Goal: Task Accomplishment & Management: Use online tool/utility

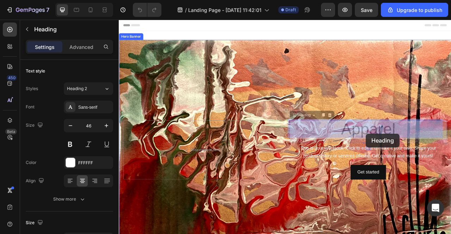
drag, startPoint x: 427, startPoint y: 127, endPoint x: 433, endPoint y: 163, distance: 37.0
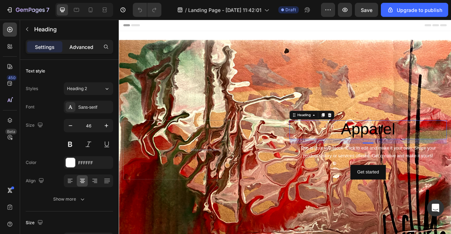
click at [81, 51] on div "Advanced" at bounding box center [81, 46] width 35 height 11
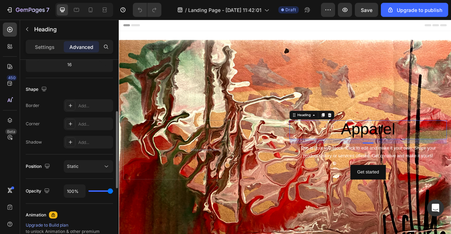
scroll to position [153, 0]
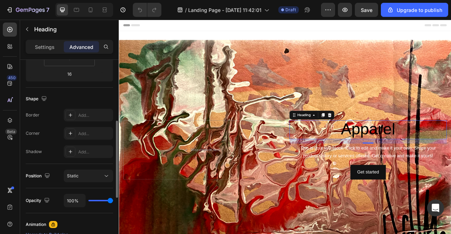
click at [365, 156] on h2 "Apparel" at bounding box center [435, 160] width 200 height 24
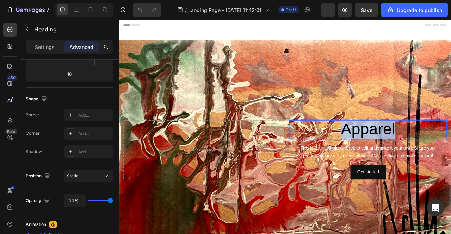
click at [365, 156] on p "Apparel" at bounding box center [435, 160] width 199 height 23
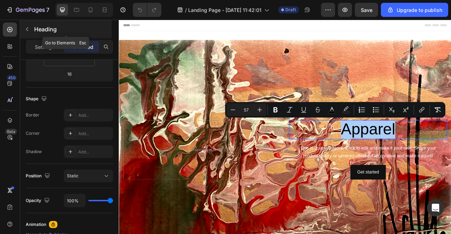
click at [26, 30] on icon "button" at bounding box center [27, 29] width 2 height 4
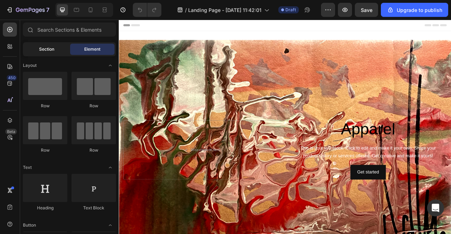
click at [44, 50] on span "Section" at bounding box center [46, 49] width 15 height 6
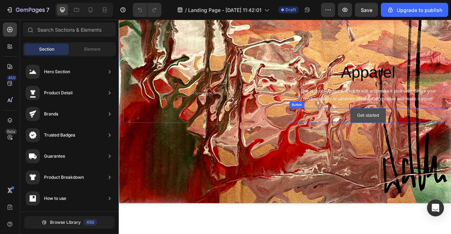
scroll to position [0, 0]
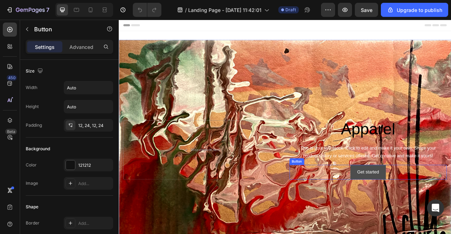
click at [449, 216] on button "Get started" at bounding box center [435, 213] width 45 height 19
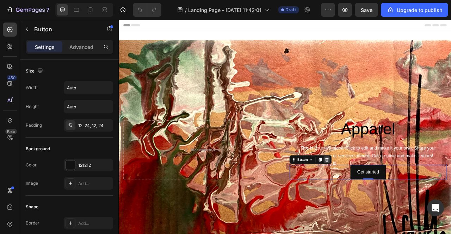
click at [381, 195] on icon at bounding box center [383, 197] width 5 height 5
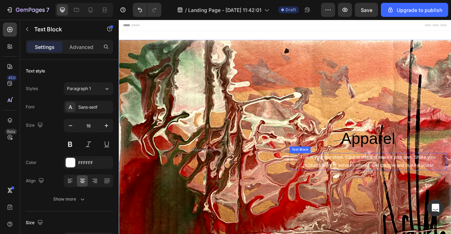
click at [448, 201] on div "This is your text block. Click to edit and make it your own. Share your product…" at bounding box center [435, 200] width 200 height 22
click at [335, 209] on div "This is your text block. Click to edit and make it your own. Share your product…" at bounding box center [435, 200] width 200 height 22
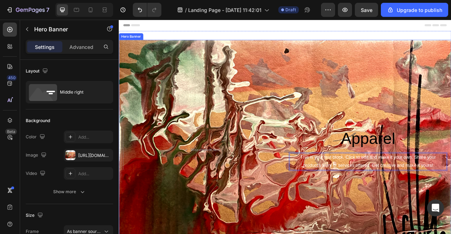
click at [333, 210] on div "⁠⁠⁠⁠⁠⁠⁠ Apparel Heading This is your text block. Click to edit and make it your…" at bounding box center [330, 185] width 422 height 54
click at [354, 204] on p "This is your text block. Click to edit and make it your own. Share your product…" at bounding box center [435, 200] width 199 height 20
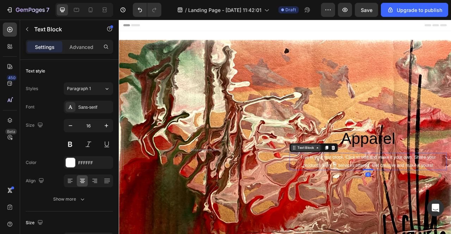
click at [368, 183] on icon at bounding box center [371, 183] width 6 height 6
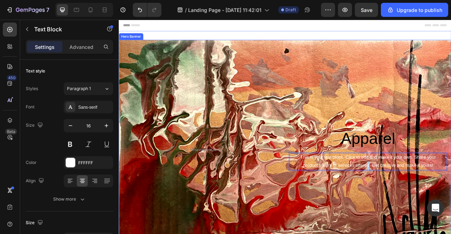
drag, startPoint x: 431, startPoint y: 207, endPoint x: 432, endPoint y: 215, distance: 8.8
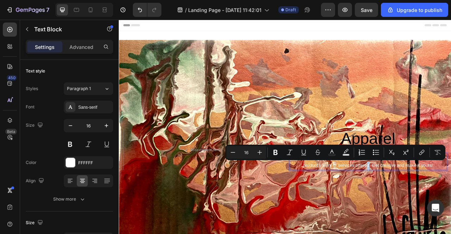
click at [432, 208] on p "This is your text block. Click to edit and make it your own. Share your product…" at bounding box center [435, 200] width 199 height 20
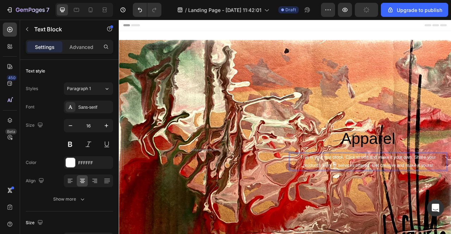
click at [433, 209] on div "This is your text block. Click to edit and make it your own. Share your product…" at bounding box center [435, 200] width 200 height 22
click at [435, 206] on p "This is your text block. Click to edit and make it your own. Share your product…" at bounding box center [435, 200] width 199 height 20
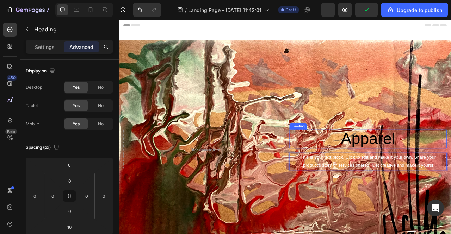
click at [428, 176] on span "Apparel" at bounding box center [435, 170] width 69 height 23
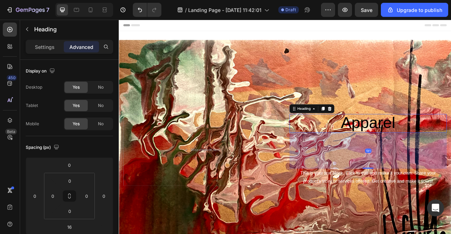
drag, startPoint x: 432, startPoint y: 187, endPoint x: 439, endPoint y: 228, distance: 41.0
click at [439, 228] on div "⁠⁠⁠⁠⁠⁠⁠ Apparel Heading 131 This is your text block. Click to edit and make it …" at bounding box center [435, 186] width 200 height 92
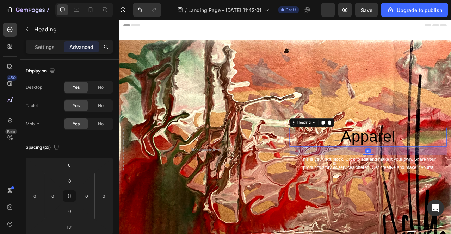
drag, startPoint x: 428, startPoint y: 207, endPoint x: 420, endPoint y: 172, distance: 36.5
click at [420, 172] on div "⁠⁠⁠⁠⁠⁠⁠ Apparel Heading 30" at bounding box center [435, 169] width 200 height 24
type input "30"
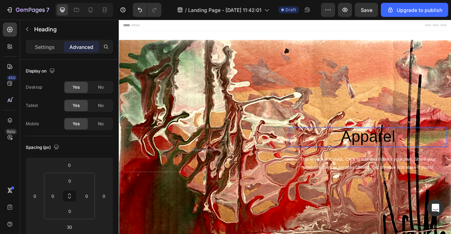
click at [443, 168] on span "Apparel" at bounding box center [435, 168] width 69 height 23
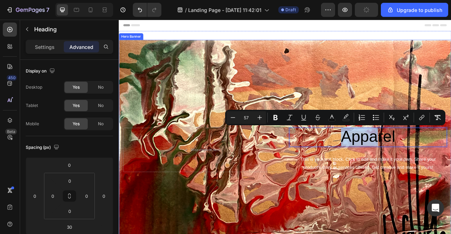
drag, startPoint x: 439, startPoint y: 168, endPoint x: 377, endPoint y: 101, distance: 90.7
click at [377, 101] on div "Apparel Heading 30 This is your text block. Click to edit and make it your own.…" at bounding box center [330, 185] width 422 height 280
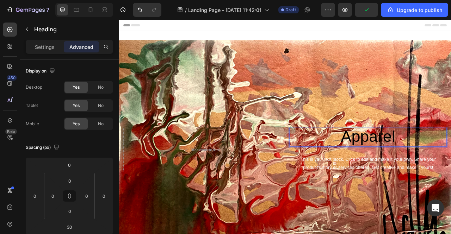
click at [450, 174] on p "Apparel" at bounding box center [435, 169] width 199 height 23
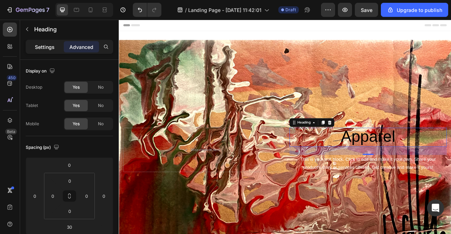
click at [47, 49] on p "Settings" at bounding box center [45, 46] width 20 height 7
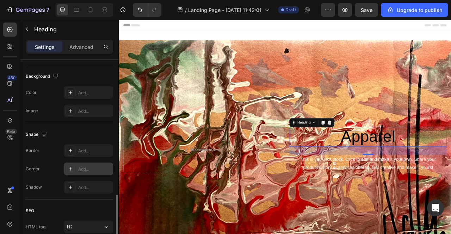
scroll to position [263, 0]
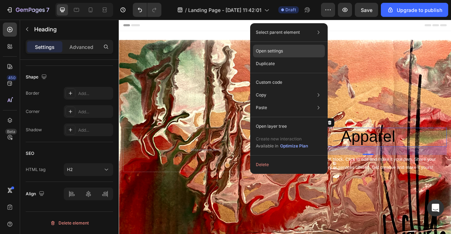
click at [307, 53] on div "Open settings" at bounding box center [289, 51] width 72 height 13
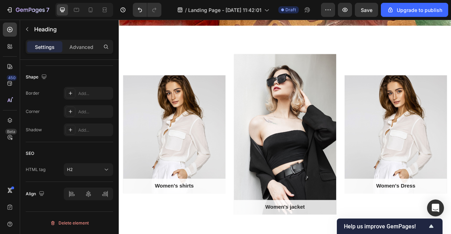
scroll to position [278, 0]
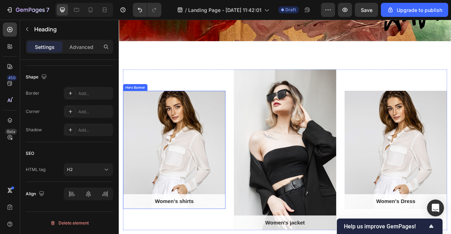
click at [212, 175] on div "Overlay" at bounding box center [189, 185] width 130 height 150
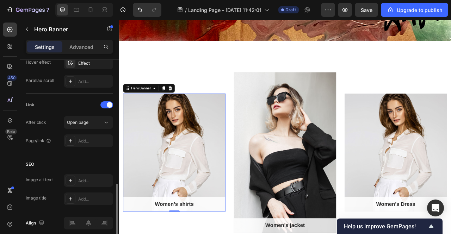
scroll to position [398, 0]
click at [92, 125] on div "Open page" at bounding box center [85, 123] width 36 height 6
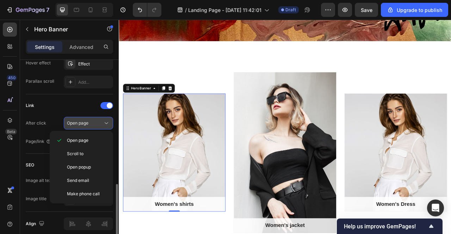
click at [92, 125] on div "Open page" at bounding box center [85, 123] width 36 height 6
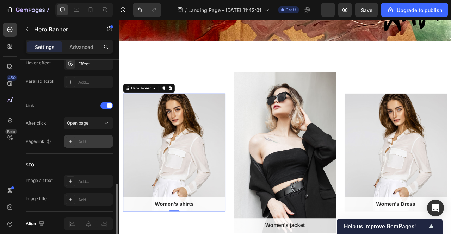
click at [87, 143] on div "Add..." at bounding box center [94, 142] width 33 height 6
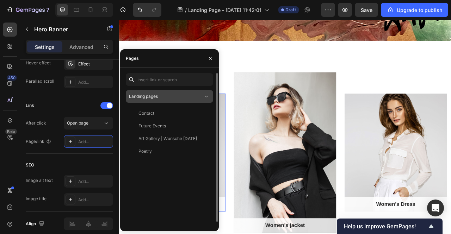
click at [191, 92] on button "Landing pages" at bounding box center [169, 96] width 87 height 13
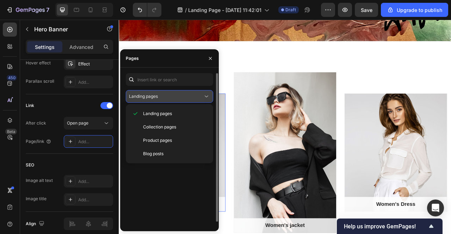
click at [191, 95] on div "Landing pages" at bounding box center [166, 96] width 74 height 6
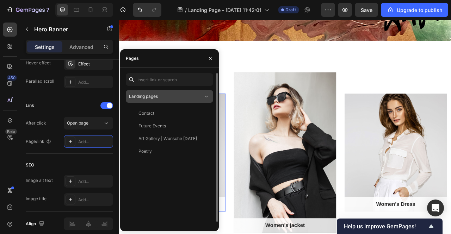
click at [191, 95] on div "Landing pages" at bounding box center [166, 96] width 74 height 6
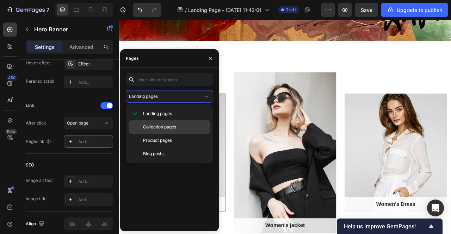
click at [181, 127] on p "Collection pages" at bounding box center [175, 127] width 64 height 6
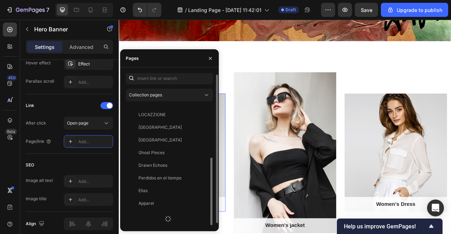
scroll to position [4, 0]
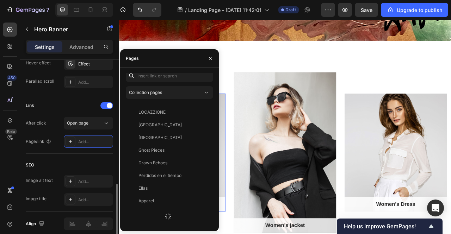
click at [62, 137] on div "Page/link Add..." at bounding box center [69, 141] width 87 height 13
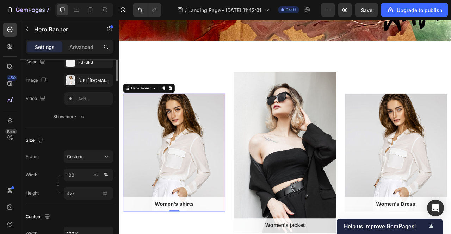
scroll to position [0, 0]
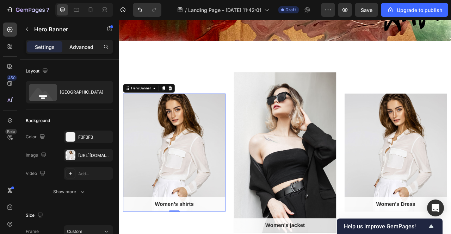
click at [81, 51] on div "Advanced" at bounding box center [81, 46] width 35 height 11
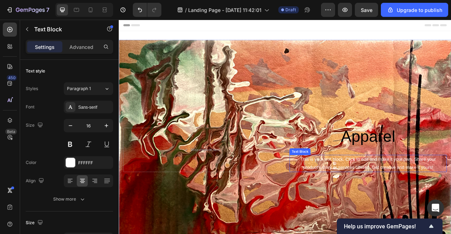
click at [413, 206] on div "This is your text block. Click to edit and make it your own. Share your product…" at bounding box center [435, 203] width 200 height 22
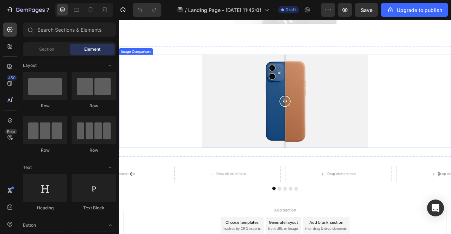
scroll to position [523, 0]
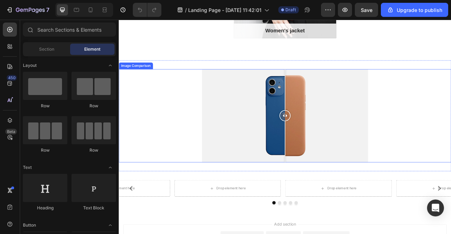
click at [376, 164] on div at bounding box center [329, 142] width 211 height 119
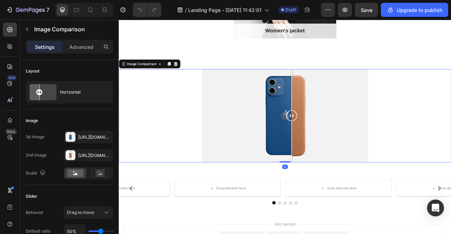
click at [335, 151] on div at bounding box center [329, 142] width 211 height 119
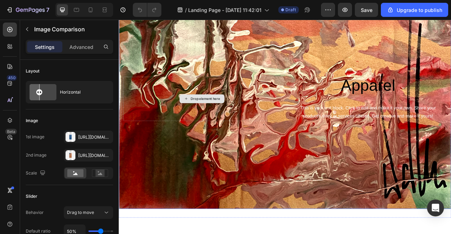
scroll to position [0, 0]
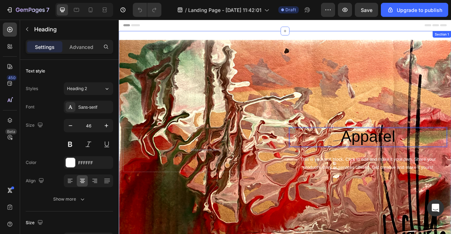
drag, startPoint x: 429, startPoint y: 168, endPoint x: 258, endPoint y: 40, distance: 213.2
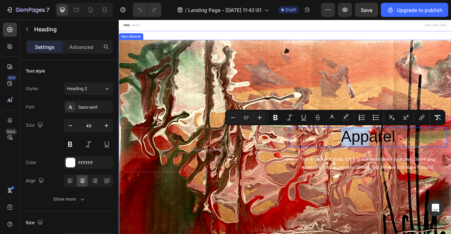
drag, startPoint x: 435, startPoint y: 168, endPoint x: 347, endPoint y: 133, distance: 95.2
click at [347, 133] on div "Apparel Heading 30 This is your text block. Click to edit and make it your own.…" at bounding box center [330, 185] width 422 height 280
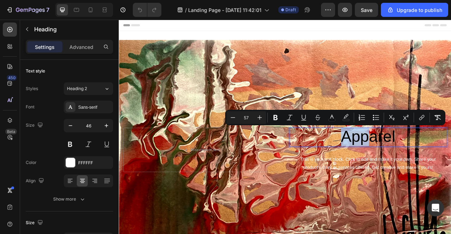
click at [373, 178] on p "Apparel" at bounding box center [435, 169] width 199 height 23
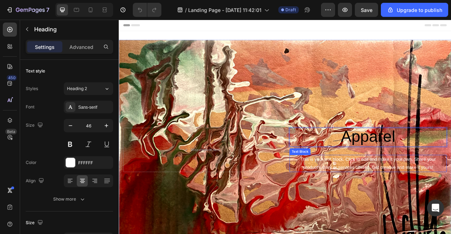
click at [389, 192] on div "This is your text block. Click to edit and make it your own. Share your product…" at bounding box center [435, 203] width 200 height 22
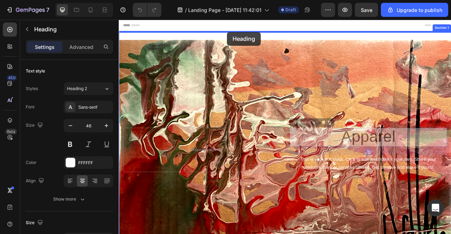
drag, startPoint x: 388, startPoint y: 168, endPoint x: 256, endPoint y: 36, distance: 186.7
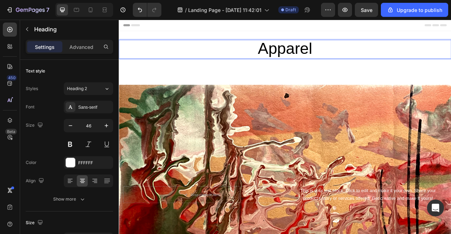
click at [338, 61] on span "Apparel" at bounding box center [329, 56] width 69 height 23
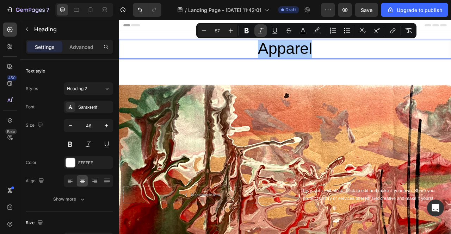
click at [260, 34] on button "Italic" at bounding box center [260, 30] width 13 height 13
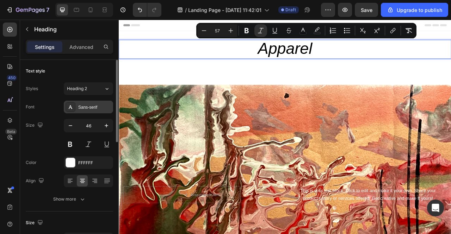
click at [87, 105] on div "Sans-serif" at bounding box center [94, 107] width 33 height 6
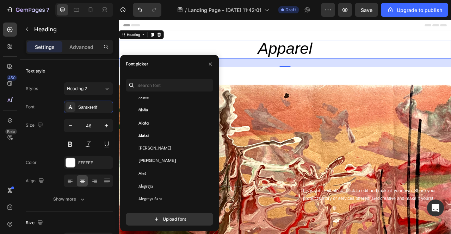
scroll to position [224, 0]
click at [146, 150] on span "[PERSON_NAME]" at bounding box center [154, 148] width 33 height 6
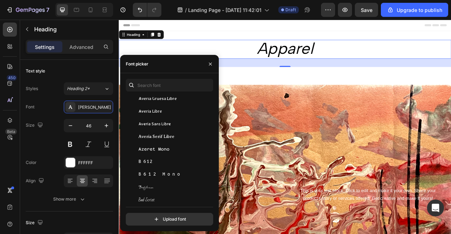
scroll to position [1502, 0]
click at [358, 75] on div "30" at bounding box center [330, 74] width 422 height 11
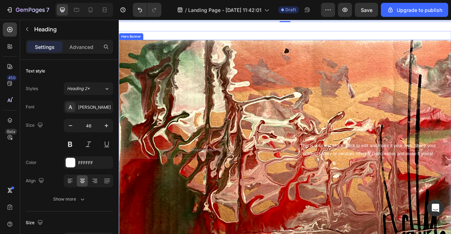
scroll to position [58, 0]
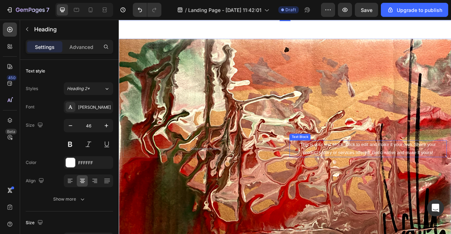
click at [371, 184] on div "This is your text block. Click to edit and make it your own. Share your product…" at bounding box center [435, 184] width 200 height 22
click at [389, 165] on icon at bounding box center [391, 166] width 5 height 5
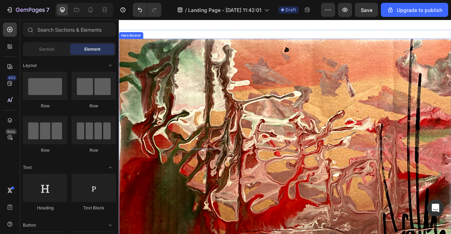
scroll to position [0, 0]
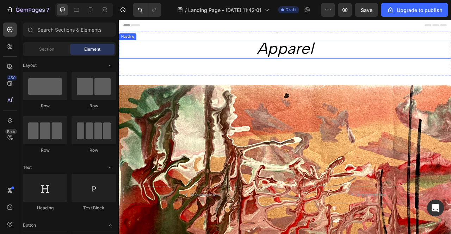
click at [336, 55] on icon "Apparel" at bounding box center [329, 56] width 71 height 24
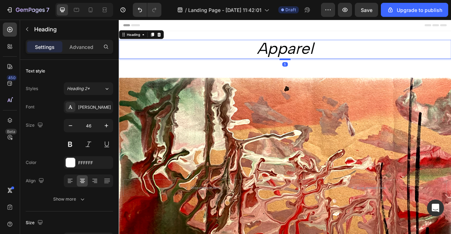
drag, startPoint x: 327, startPoint y: 80, endPoint x: 327, endPoint y: 71, distance: 8.8
click at [327, 71] on div at bounding box center [330, 70] width 14 height 2
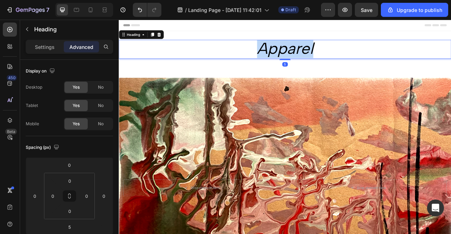
click at [335, 53] on icon "Apparel" at bounding box center [329, 56] width 71 height 24
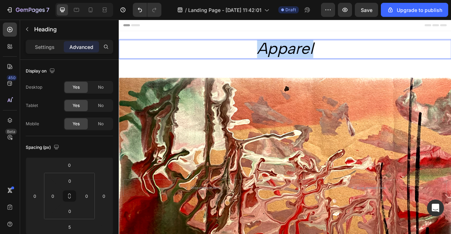
click at [335, 53] on icon "Apparel" at bounding box center [329, 56] width 71 height 24
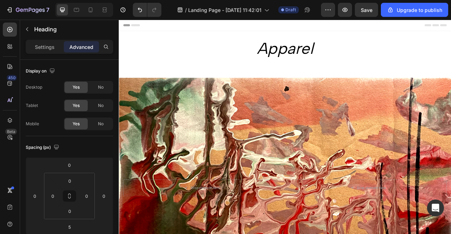
click at [306, 51] on icon "Apparel" at bounding box center [329, 56] width 71 height 24
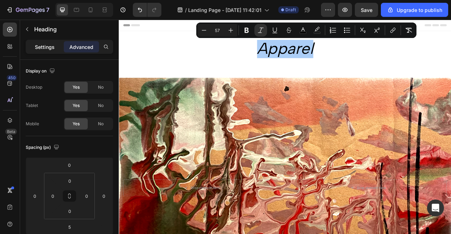
click at [42, 49] on p "Settings" at bounding box center [45, 46] width 20 height 7
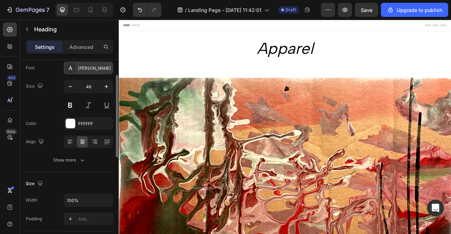
scroll to position [39, 0]
click at [70, 141] on icon at bounding box center [70, 141] width 7 height 7
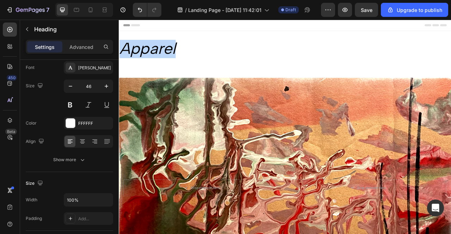
click at [150, 59] on icon "Apparel" at bounding box center [154, 56] width 71 height 24
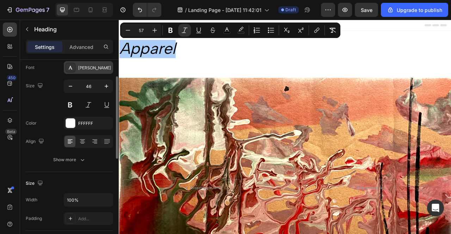
click at [96, 70] on div "[PERSON_NAME]" at bounding box center [94, 68] width 33 height 6
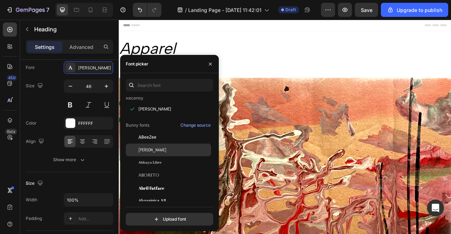
scroll to position [16, 0]
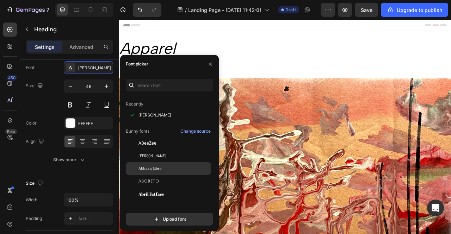
click at [164, 171] on div "Abhaya Libre" at bounding box center [173, 168] width 71 height 6
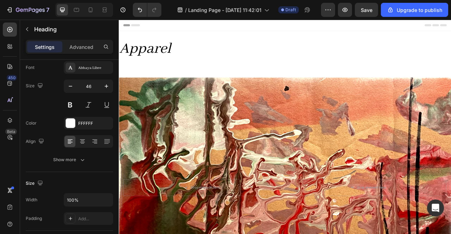
click at [160, 53] on icon "Apparel" at bounding box center [152, 57] width 66 height 24
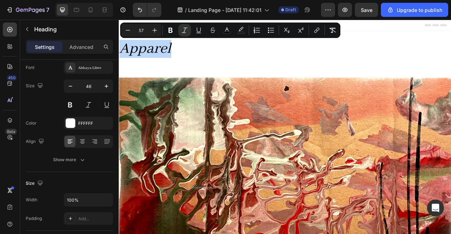
click at [181, 83] on div "Drop element here Drop element here Hero Banner Section 2" at bounding box center [330, 233] width 422 height 303
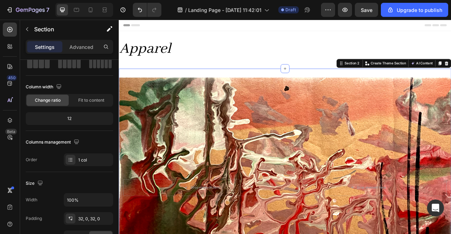
scroll to position [0, 0]
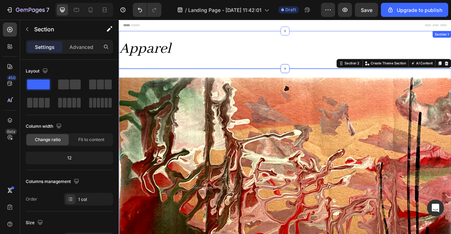
click at [216, 76] on div "⁠⁠⁠⁠⁠⁠⁠ Apparel Heading Section 1" at bounding box center [330, 58] width 422 height 48
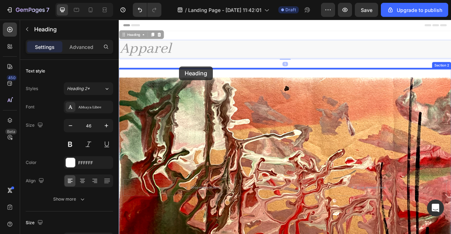
drag, startPoint x: 200, startPoint y: 62, endPoint x: 195, endPoint y: 79, distance: 18.1
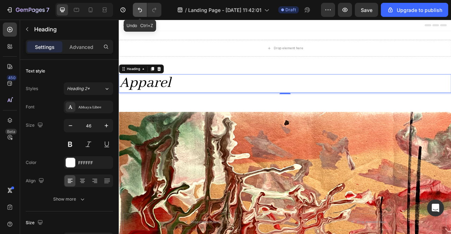
click at [138, 8] on icon "Undo/Redo" at bounding box center [139, 9] width 7 height 7
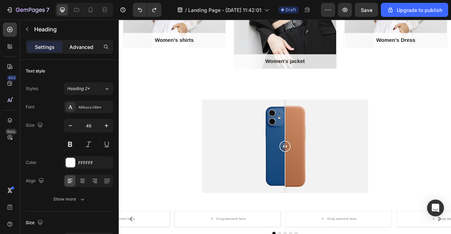
click at [80, 45] on p "Advanced" at bounding box center [81, 46] width 24 height 7
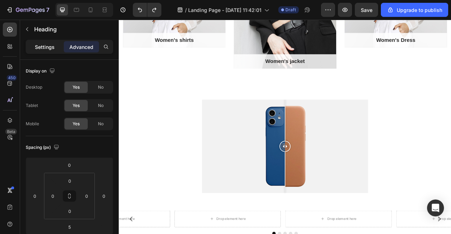
click at [50, 49] on p "Settings" at bounding box center [45, 46] width 20 height 7
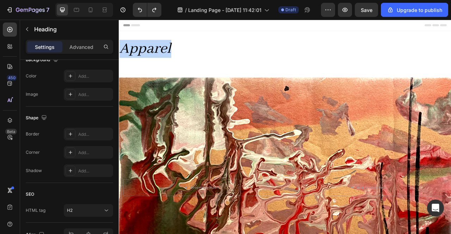
click at [157, 57] on icon "Apparel" at bounding box center [152, 57] width 66 height 24
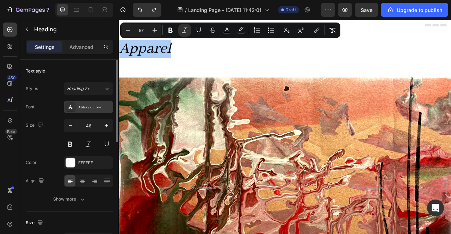
click at [89, 109] on div "Abhaya Libre" at bounding box center [94, 107] width 33 height 6
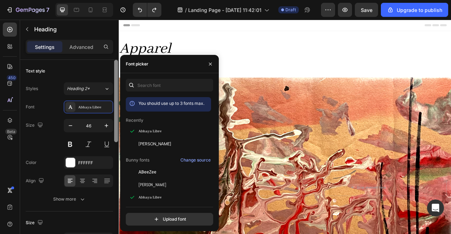
drag, startPoint x: 115, startPoint y: 111, endPoint x: 115, endPoint y: 97, distance: 13.7
click at [115, 97] on div at bounding box center [116, 101] width 4 height 82
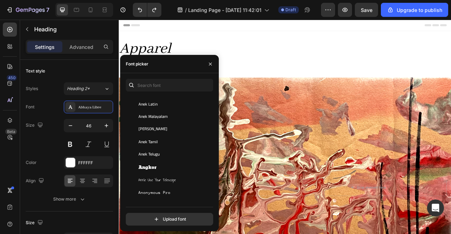
scroll to position [876, 0]
click at [207, 67] on button "button" at bounding box center [209, 63] width 11 height 11
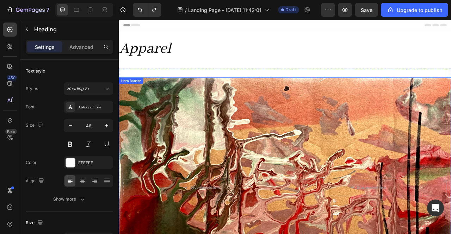
scroll to position [0, 0]
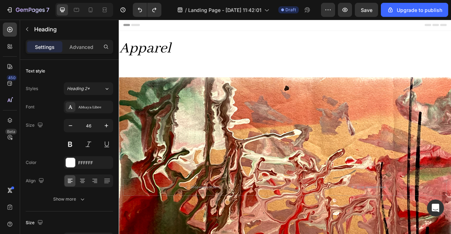
click at [166, 56] on icon "Apparel" at bounding box center [152, 56] width 66 height 24
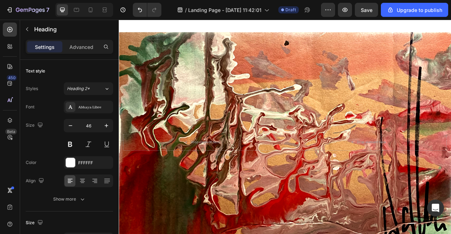
scroll to position [57, 0]
click at [277, 175] on div "Drop element here" at bounding box center [224, 175] width 200 height 21
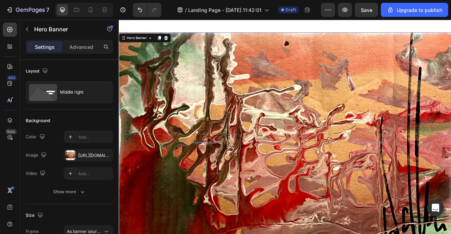
click at [180, 158] on div "Background Image" at bounding box center [330, 176] width 422 height 280
click at [216, 174] on div "Drop element here" at bounding box center [228, 176] width 37 height 6
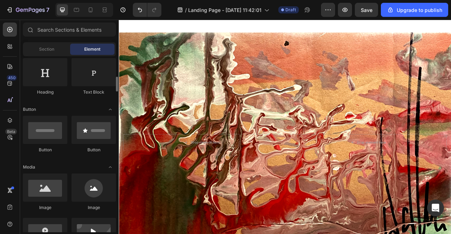
scroll to position [128, 0]
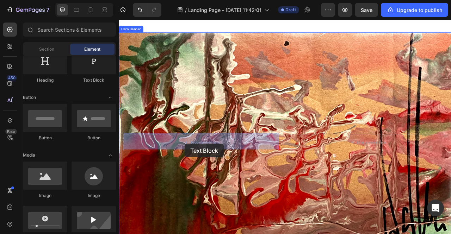
drag, startPoint x: 211, startPoint y: 83, endPoint x: 202, endPoint y: 178, distance: 95.4
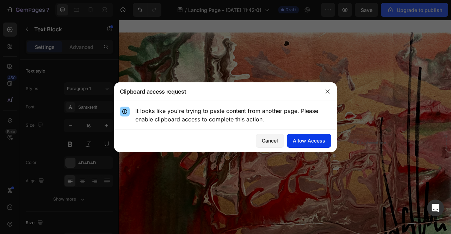
click at [297, 139] on div "Allow Access" at bounding box center [308, 140] width 32 height 7
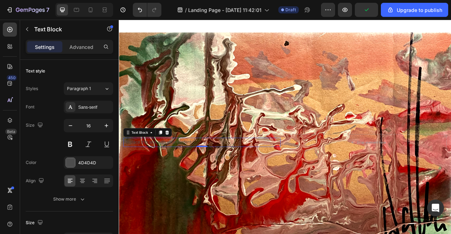
click at [201, 174] on div "Replace this text with your content" at bounding box center [224, 176] width 200 height 12
click at [198, 172] on p "Replace this text with your content" at bounding box center [224, 176] width 199 height 10
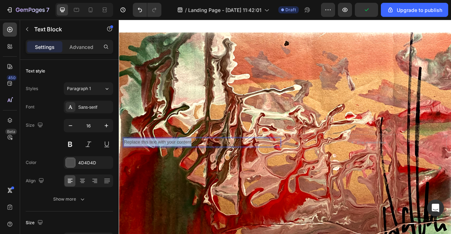
click at [198, 172] on p "Replace this text with your content" at bounding box center [224, 176] width 199 height 10
click at [191, 173] on p "Wear the Art. Live the Movement." at bounding box center [224, 176] width 199 height 10
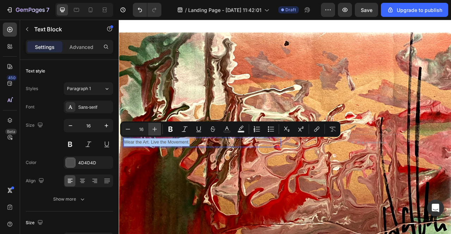
click at [157, 127] on icon "Editor contextual toolbar" at bounding box center [154, 129] width 7 height 7
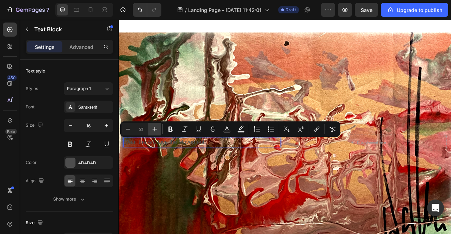
click at [157, 127] on icon "Editor contextual toolbar" at bounding box center [154, 129] width 7 height 7
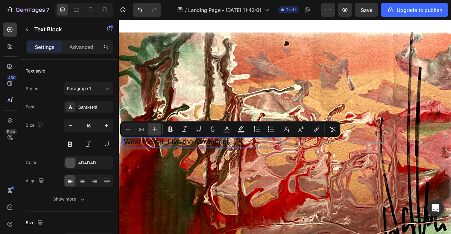
click at [157, 127] on icon "Editor contextual toolbar" at bounding box center [154, 129] width 7 height 7
type input "27"
click at [243, 130] on icon "Editor contextual toolbar" at bounding box center [240, 129] width 7 height 7
type input "000000"
type input "77"
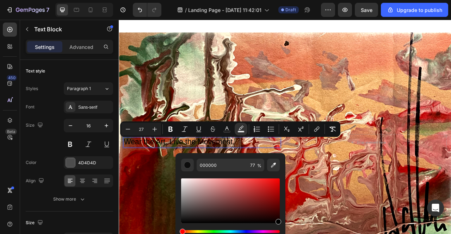
drag, startPoint x: 236, startPoint y: 206, endPoint x: 310, endPoint y: 239, distance: 81.2
click at [310, 0] on html "7 / Landing Page - [DATE] 11:42:01 Draft Preview Save Upgrade to publish 450 Be…" at bounding box center [225, 0] width 451 height 0
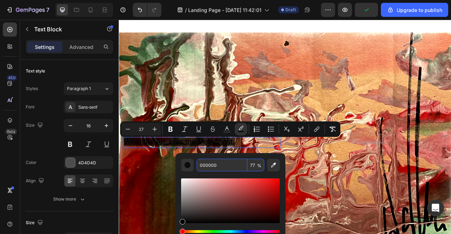
click at [253, 169] on input "77" at bounding box center [255, 165] width 17 height 13
type input "0"
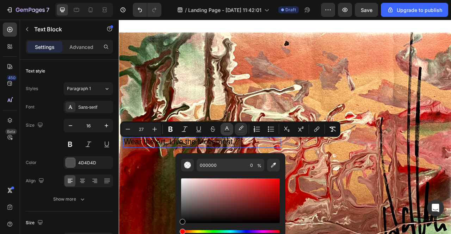
click at [226, 131] on rect "Editor contextual toolbar" at bounding box center [227, 132] width 7 height 2
type input "000000"
type input "1E0000"
drag, startPoint x: 307, startPoint y: 235, endPoint x: 369, endPoint y: 289, distance: 81.8
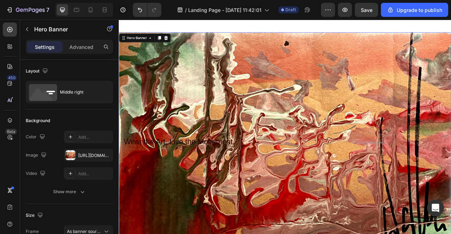
click at [358, 218] on div "Background Image" at bounding box center [330, 176] width 422 height 280
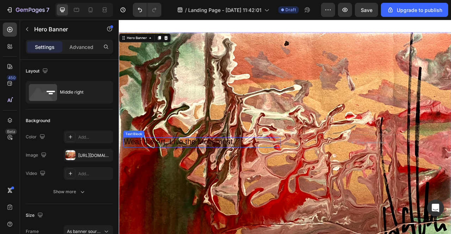
click at [257, 174] on span "Wear the Art. Live the Movement." at bounding box center [195, 175] width 141 height 11
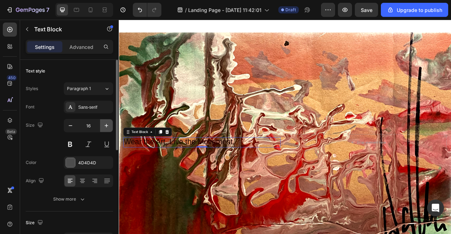
click at [105, 129] on icon "button" at bounding box center [106, 125] width 7 height 7
click at [202, 173] on span "Wear the Art. Live the Movement." at bounding box center [195, 175] width 141 height 11
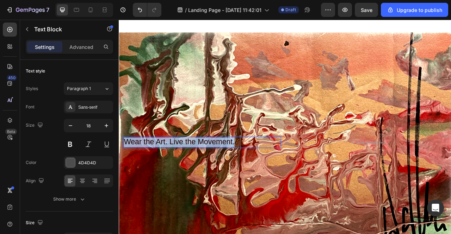
click at [202, 173] on span "Wear the Art. Live the Movement." at bounding box center [195, 175] width 141 height 11
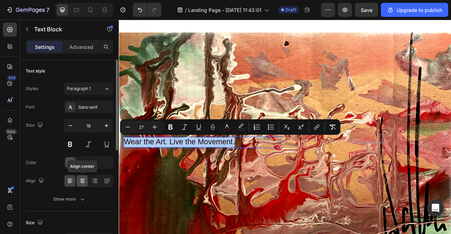
click at [85, 184] on icon at bounding box center [82, 180] width 7 height 7
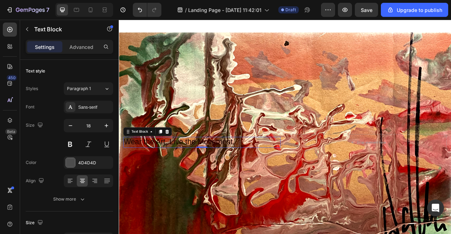
click at [175, 176] on span "Wear the Art. Live the Movement." at bounding box center [195, 175] width 141 height 11
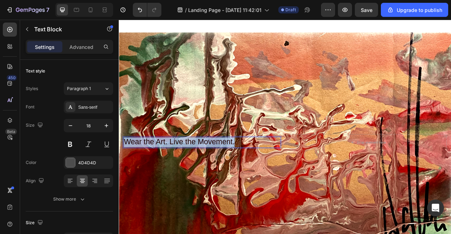
click at [175, 176] on span "Wear the Art. Live the Movement." at bounding box center [195, 175] width 141 height 11
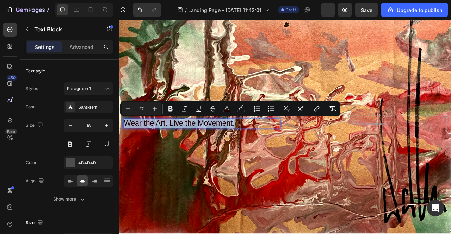
scroll to position [81, 0]
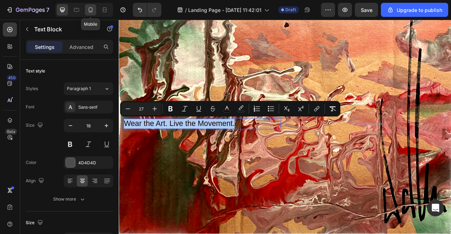
click at [90, 10] on icon at bounding box center [90, 9] width 7 height 7
type input "14"
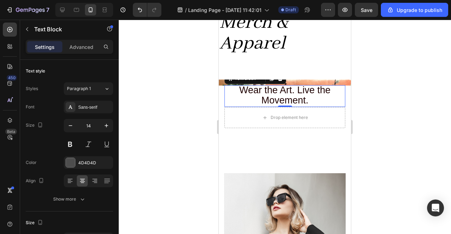
scroll to position [53, 0]
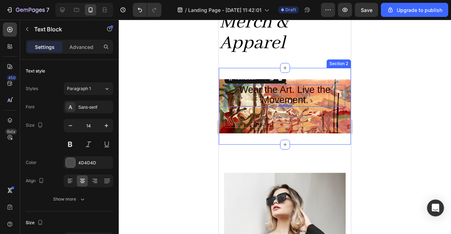
click at [308, 68] on div "Drop element here Wear the Art. Live the Movement. Text Block 0 Hero Banner Sec…" at bounding box center [285, 106] width 132 height 77
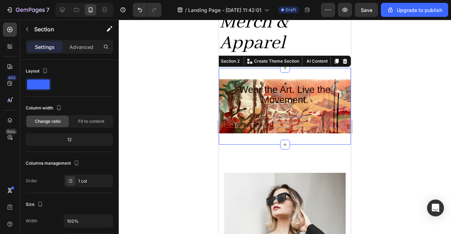
click at [373, 136] on div at bounding box center [285, 127] width 332 height 214
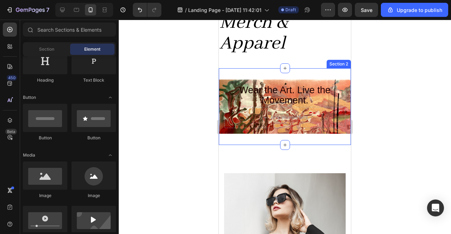
scroll to position [0, 0]
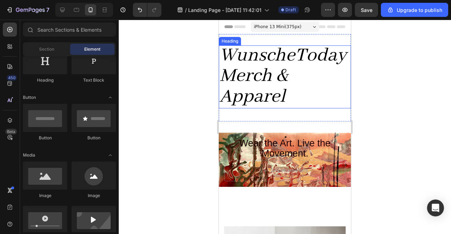
click at [273, 71] on icon "WunscheToday Merch & Apparel" at bounding box center [282, 76] width 127 height 65
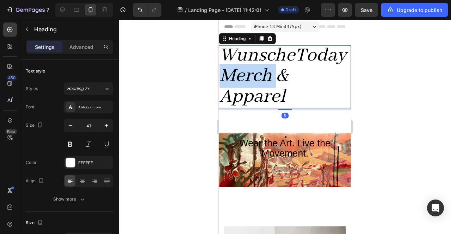
click at [266, 68] on icon "WunscheToday Merch & Apparel" at bounding box center [282, 76] width 127 height 65
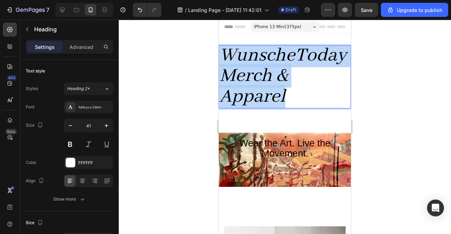
click at [266, 68] on icon "WunscheToday Merch & Apparel" at bounding box center [282, 76] width 127 height 65
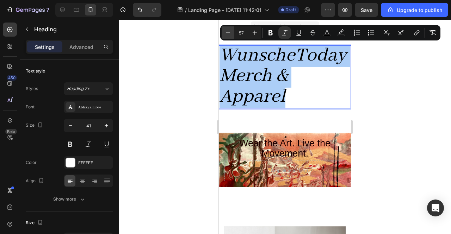
click at [229, 34] on icon "Editor contextual toolbar" at bounding box center [227, 32] width 7 height 7
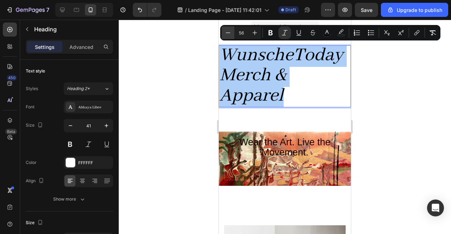
click at [229, 34] on icon "Editor contextual toolbar" at bounding box center [227, 32] width 7 height 7
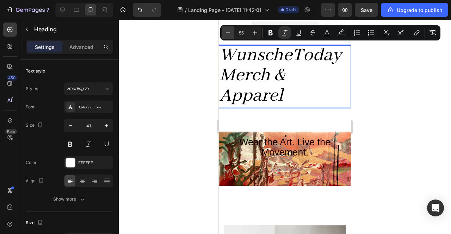
click at [229, 34] on icon "Editor contextual toolbar" at bounding box center [227, 32] width 7 height 7
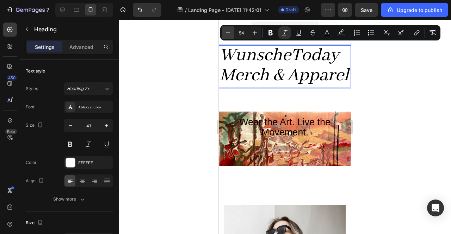
click at [229, 34] on icon "Editor contextual toolbar" at bounding box center [227, 32] width 7 height 7
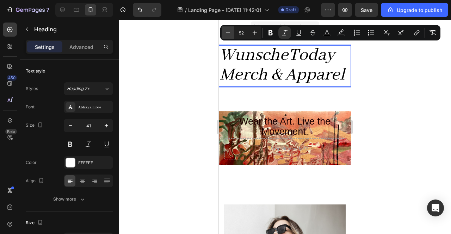
click at [229, 34] on icon "Editor contextual toolbar" at bounding box center [227, 32] width 7 height 7
type input "51"
click at [390, 117] on div at bounding box center [285, 127] width 332 height 214
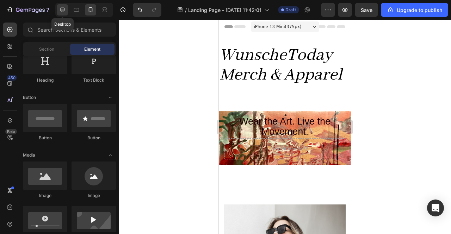
click at [64, 14] on div at bounding box center [62, 9] width 11 height 11
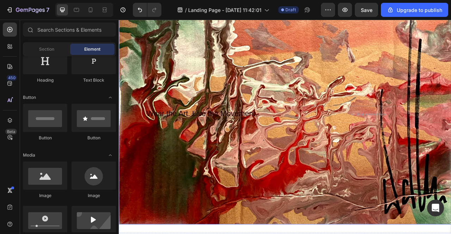
scroll to position [49, 0]
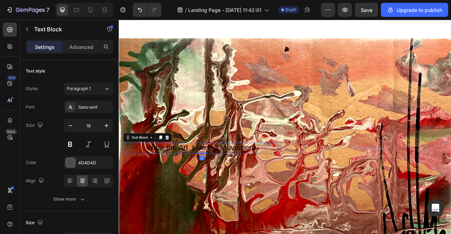
click at [214, 181] on span "Wear the Art. Live the Movement." at bounding box center [224, 182] width 141 height 11
click at [75, 44] on p "Advanced" at bounding box center [81, 46] width 24 height 7
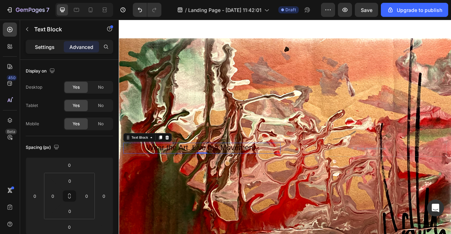
click at [55, 43] on div "Settings" at bounding box center [44, 46] width 35 height 11
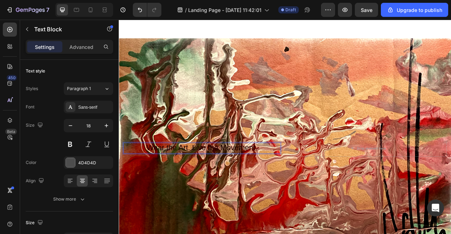
click at [212, 177] on span "Wear the Art. Live the Movement." at bounding box center [224, 182] width 141 height 11
click at [213, 177] on span "Wear the Art. Live the Movement." at bounding box center [224, 182] width 141 height 11
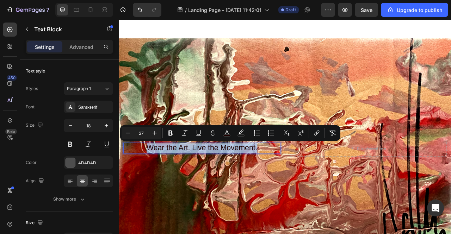
click at [213, 177] on span "Wear the Art. Live the Movement." at bounding box center [224, 182] width 141 height 11
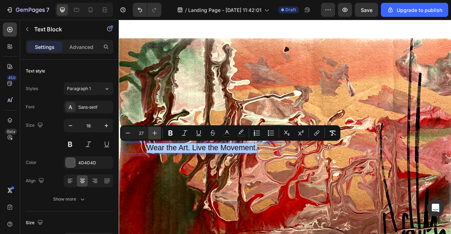
click at [157, 132] on icon "Editor contextual toolbar" at bounding box center [154, 133] width 7 height 7
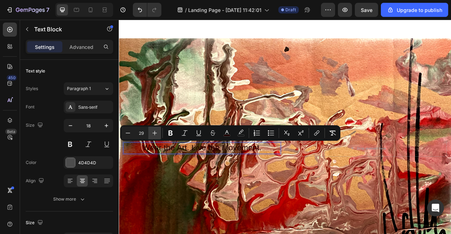
click at [157, 132] on icon "Editor contextual toolbar" at bounding box center [154, 133] width 7 height 7
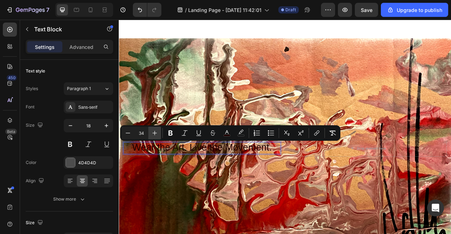
click at [157, 132] on icon "Editor contextual toolbar" at bounding box center [154, 133] width 7 height 7
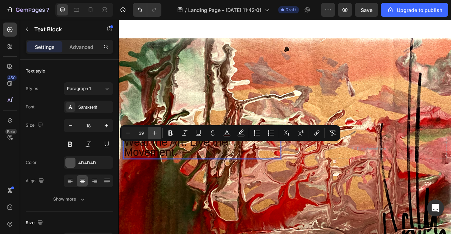
click at [157, 132] on icon "Editor contextual toolbar" at bounding box center [154, 133] width 7 height 7
type input "43"
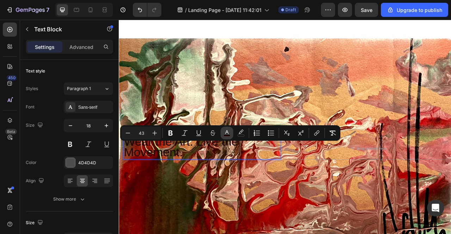
click at [224, 134] on icon "Editor contextual toolbar" at bounding box center [226, 133] width 7 height 7
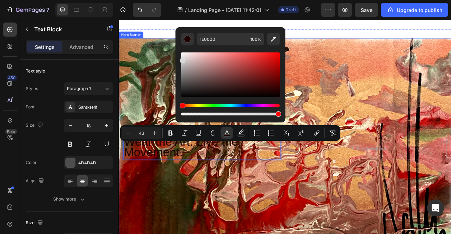
type input "D8D8D8"
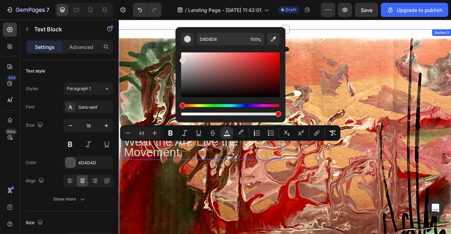
drag, startPoint x: 322, startPoint y: 105, endPoint x: 180, endPoint y: 40, distance: 156.2
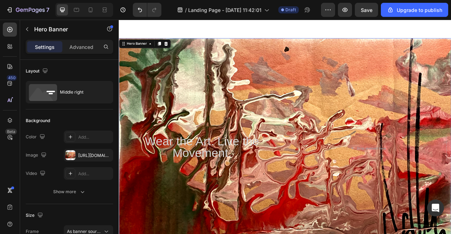
click at [237, 133] on div "Background Image" at bounding box center [330, 183] width 422 height 280
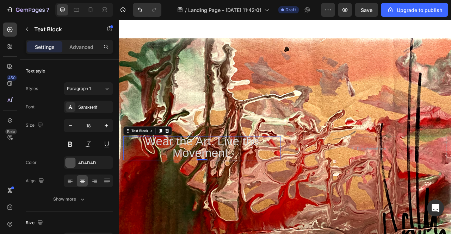
click at [234, 175] on span "Wear the Art. Live the Movement." at bounding box center [224, 181] width 145 height 31
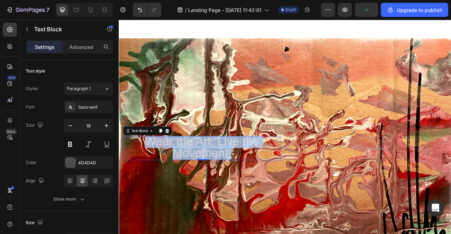
click at [234, 175] on span "Wear the Art. Live the Movement." at bounding box center [224, 181] width 145 height 31
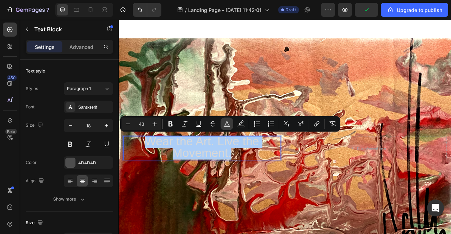
click at [225, 120] on icon "Editor contextual toolbar" at bounding box center [226, 123] width 7 height 7
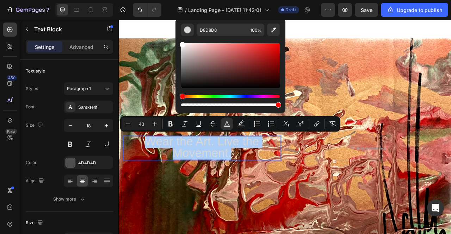
drag, startPoint x: 193, startPoint y: 50, endPoint x: 176, endPoint y: 40, distance: 19.1
click at [176, 40] on div "D8D8D8 100 %" at bounding box center [230, 63] width 110 height 90
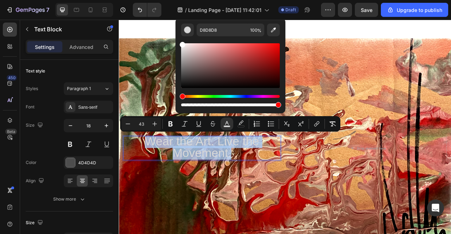
type input "FFFFFF"
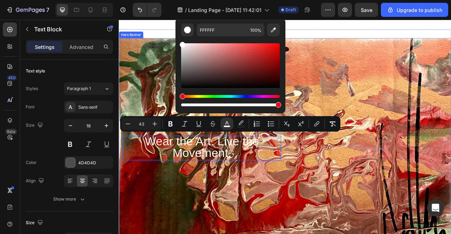
click at [365, 96] on div "Background Image" at bounding box center [330, 183] width 422 height 280
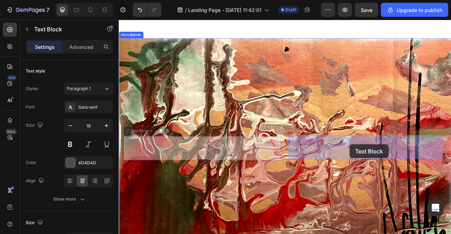
drag, startPoint x: 258, startPoint y: 174, endPoint x: 412, endPoint y: 178, distance: 153.5
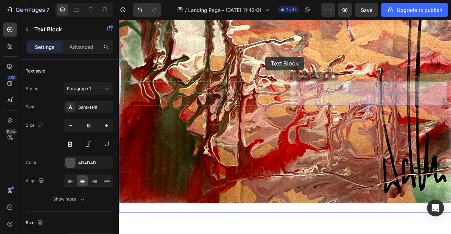
scroll to position [95, 0]
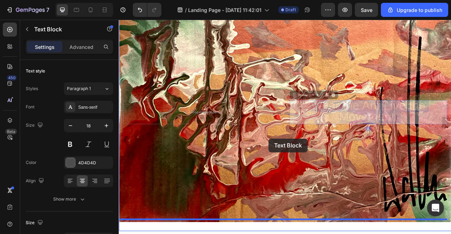
drag, startPoint x: 413, startPoint y: 174, endPoint x: 309, endPoint y: 171, distance: 103.9
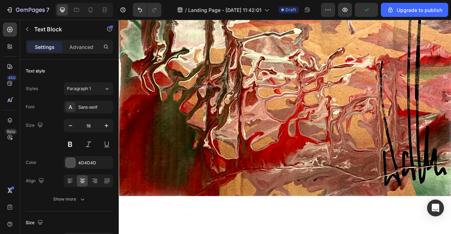
scroll to position [127, 0]
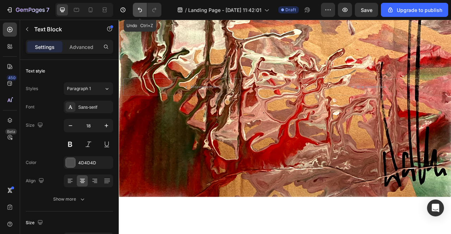
click at [138, 14] on button "Undo/Redo" at bounding box center [140, 10] width 14 height 14
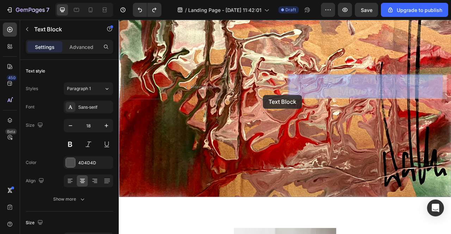
scroll to position [112, 0]
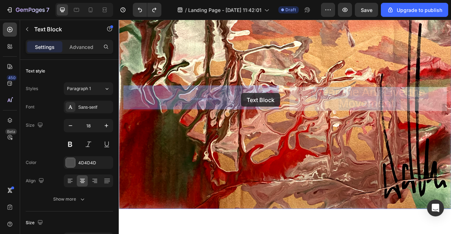
drag, startPoint x: 418, startPoint y: 101, endPoint x: 274, endPoint y: 113, distance: 144.8
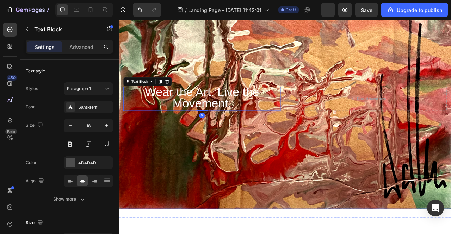
click at [320, 118] on p "Wear the Art. Live the Movement." at bounding box center [224, 120] width 199 height 29
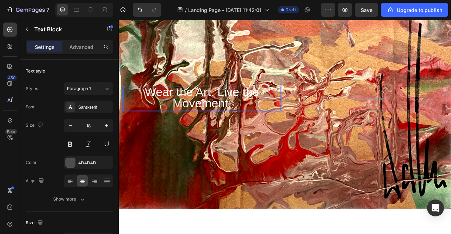
click at [319, 119] on p "Wear the Art. Live the Movement." at bounding box center [224, 120] width 199 height 29
click at [81, 49] on p "Advanced" at bounding box center [81, 46] width 24 height 7
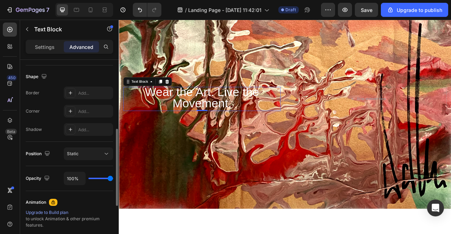
scroll to position [174, 0]
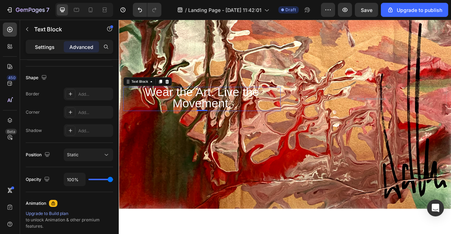
click at [49, 46] on p "Settings" at bounding box center [45, 46] width 20 height 7
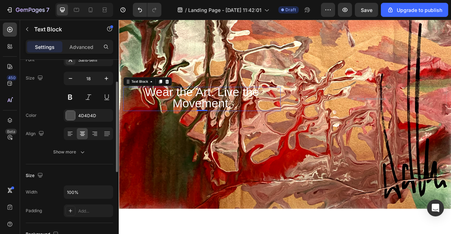
scroll to position [47, 0]
click at [67, 99] on button at bounding box center [70, 97] width 13 height 13
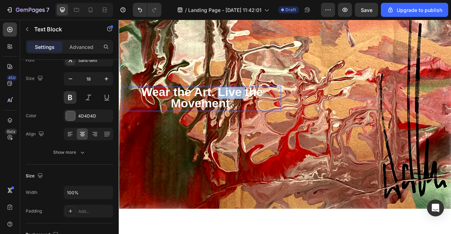
click at [243, 108] on span "Wear the Art. Live the Movement." at bounding box center [224, 118] width 155 height 31
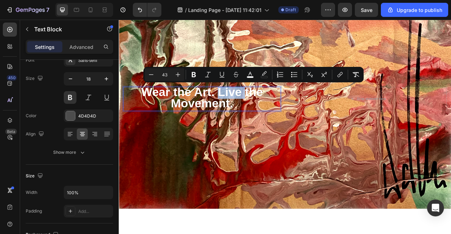
click at [243, 111] on span "Wear the Art. Live the Movement." at bounding box center [224, 118] width 155 height 31
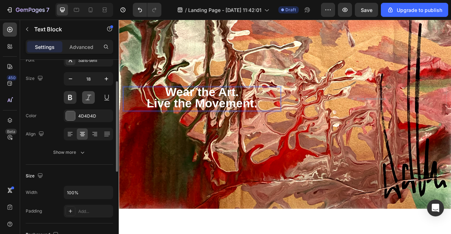
click at [88, 96] on button at bounding box center [88, 97] width 13 height 13
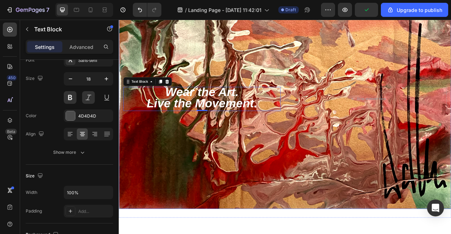
click at [404, 160] on div "Background Image" at bounding box center [330, 120] width 422 height 280
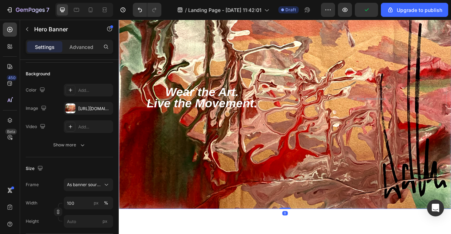
scroll to position [0, 0]
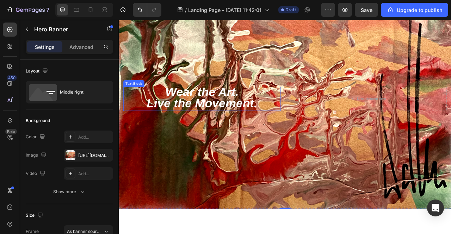
click at [231, 126] on span "Live the Movement." at bounding box center [224, 126] width 140 height 17
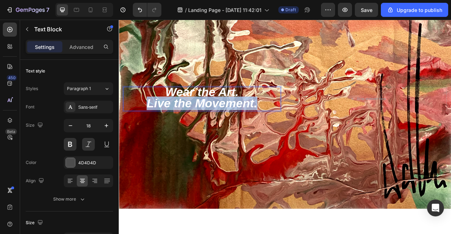
click at [231, 126] on span "Live the Movement." at bounding box center [224, 126] width 140 height 17
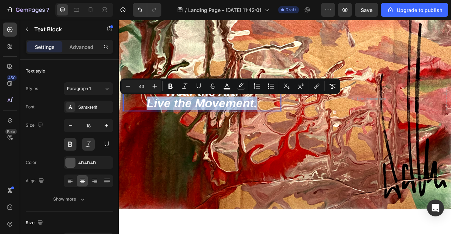
click at [231, 126] on span "Live the Movement." at bounding box center [224, 126] width 140 height 17
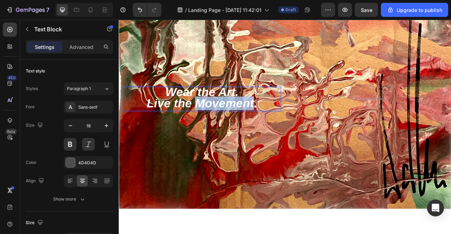
click at [231, 126] on span "Live the Movement." at bounding box center [224, 126] width 140 height 17
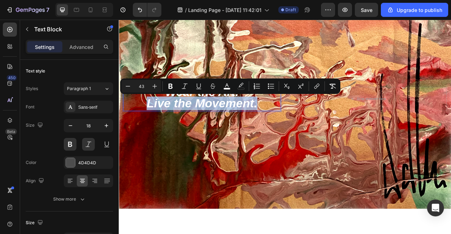
click at [312, 126] on p "Live the Movement." at bounding box center [224, 127] width 199 height 14
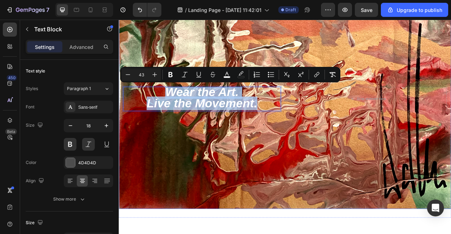
drag, startPoint x: 310, startPoint y: 126, endPoint x: 158, endPoint y: 102, distance: 154.3
click at [158, 104] on div "Drop element here Wear the Art. Live the Movement. Text Block 0" at bounding box center [330, 120] width 422 height 33
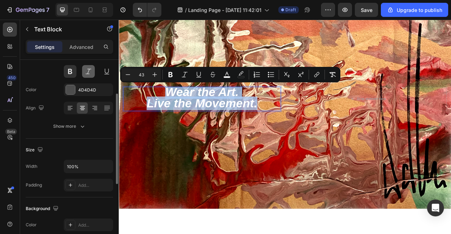
scroll to position [73, 0]
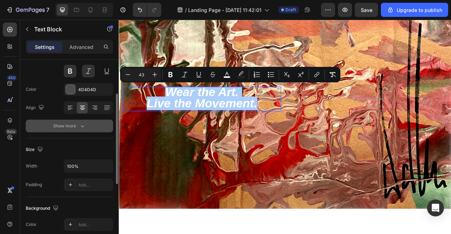
click at [80, 127] on icon "button" at bounding box center [82, 125] width 7 height 7
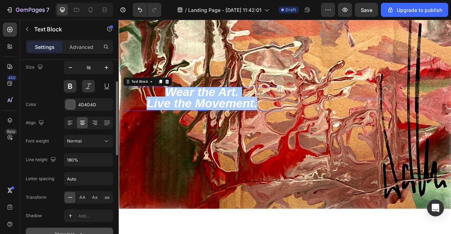
scroll to position [58, 0]
click at [105, 142] on icon at bounding box center [106, 141] width 7 height 7
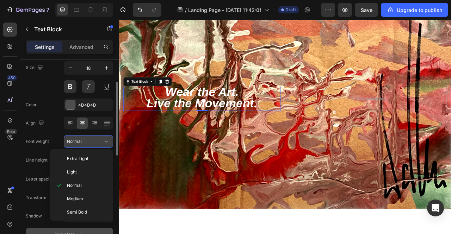
click at [80, 140] on span "Normal" at bounding box center [74, 141] width 15 height 5
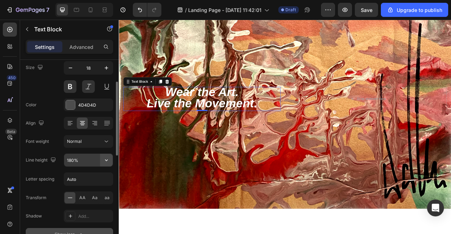
click at [111, 160] on button "button" at bounding box center [106, 160] width 13 height 13
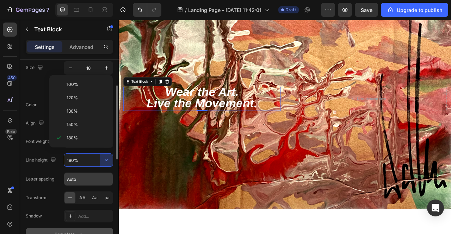
scroll to position [69, 0]
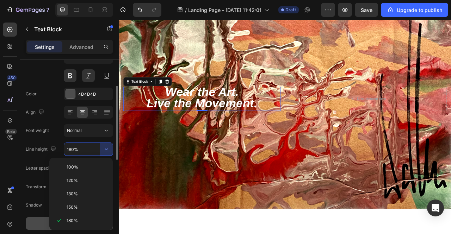
click at [44, 143] on div "Line height 180%" at bounding box center [69, 149] width 87 height 13
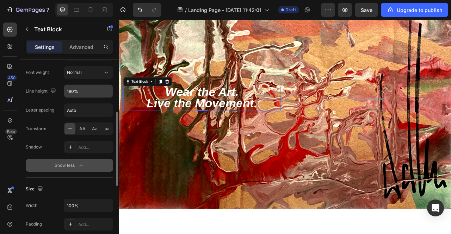
scroll to position [132, 0]
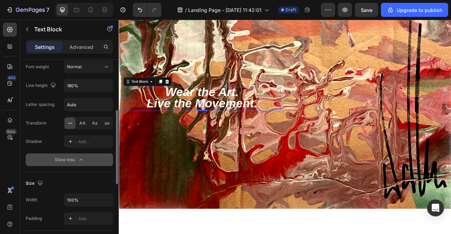
click at [86, 159] on button "Show less" at bounding box center [69, 159] width 87 height 13
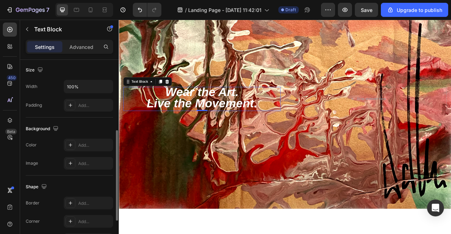
scroll to position [154, 0]
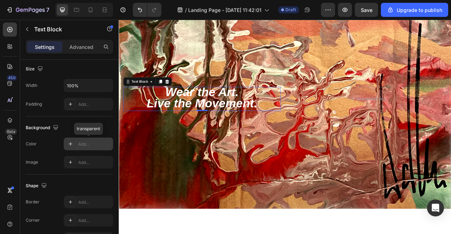
click at [79, 145] on div "Add..." at bounding box center [94, 144] width 33 height 6
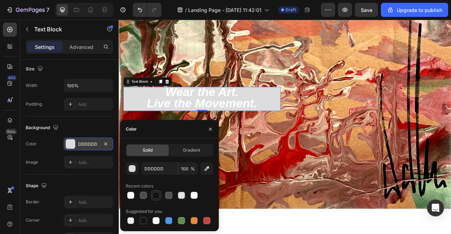
click at [156, 195] on div at bounding box center [155, 195] width 7 height 7
type input "121212"
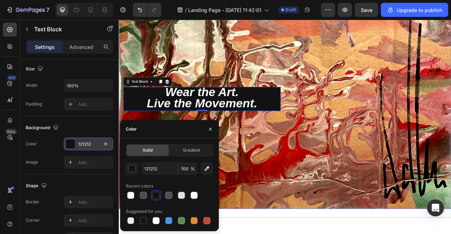
click at [283, 194] on div "Background Image" at bounding box center [330, 120] width 422 height 280
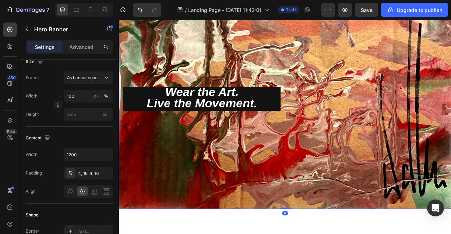
scroll to position [0, 0]
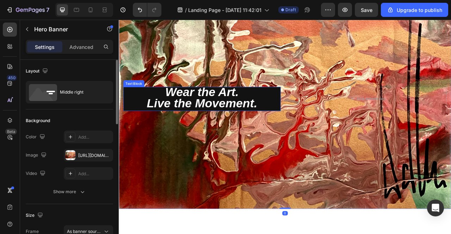
click at [288, 118] on span "Live the Movement." at bounding box center [224, 126] width 140 height 17
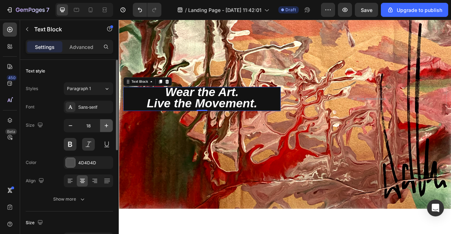
click at [108, 124] on icon "button" at bounding box center [106, 125] width 7 height 7
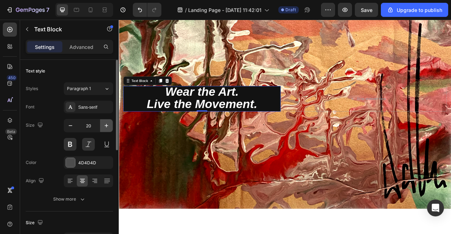
click at [108, 124] on icon "button" at bounding box center [106, 125] width 7 height 7
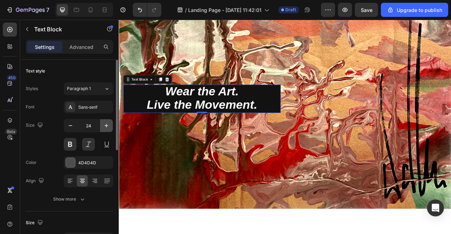
click at [108, 124] on icon "button" at bounding box center [106, 125] width 7 height 7
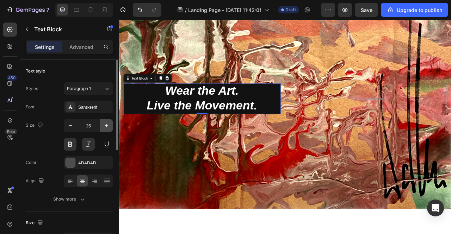
click at [108, 124] on icon "button" at bounding box center [106, 125] width 7 height 7
type input "28"
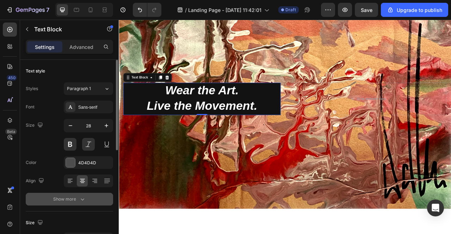
drag, startPoint x: 95, startPoint y: 179, endPoint x: 92, endPoint y: 197, distance: 18.6
click at [92, 197] on button "Show more" at bounding box center [69, 199] width 87 height 13
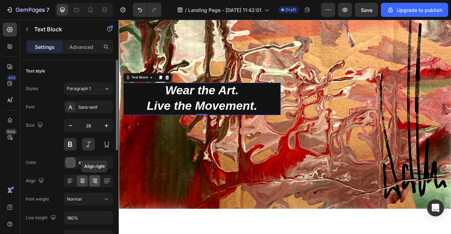
click at [90, 182] on div at bounding box center [94, 180] width 11 height 11
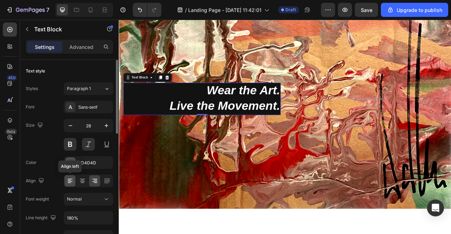
click at [68, 180] on icon at bounding box center [70, 180] width 4 height 1
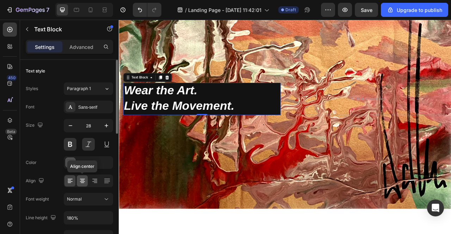
click at [83, 183] on icon at bounding box center [83, 183] width 4 height 1
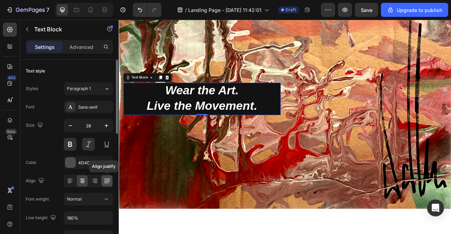
click at [105, 184] on icon at bounding box center [106, 180] width 7 height 7
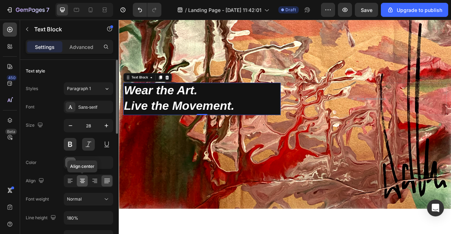
click at [82, 181] on icon at bounding box center [82, 180] width 7 height 7
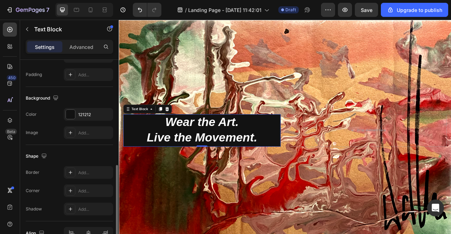
scroll to position [316, 0]
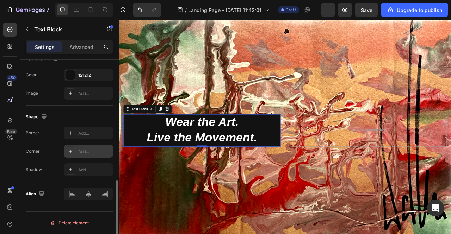
click at [74, 155] on div at bounding box center [70, 151] width 10 height 10
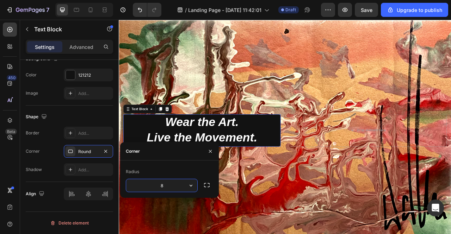
click at [176, 188] on input "8" at bounding box center [161, 185] width 71 height 13
type input "9"
type input "7"
type input "9"
type input "5"
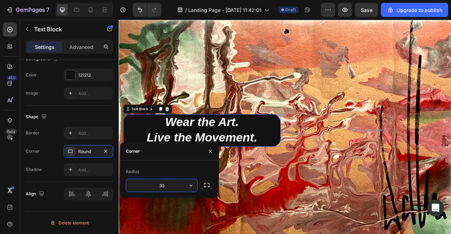
type input "3"
click at [210, 149] on icon "button" at bounding box center [210, 152] width 6 height 6
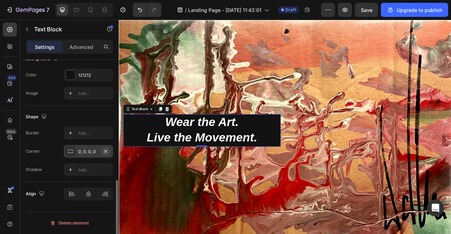
click at [108, 153] on button "button" at bounding box center [105, 151] width 8 height 8
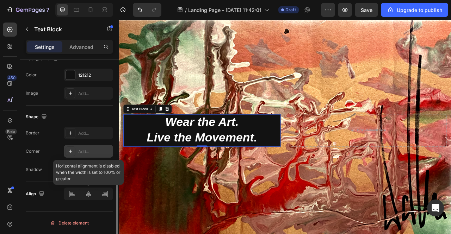
click at [88, 191] on div at bounding box center [88, 194] width 49 height 13
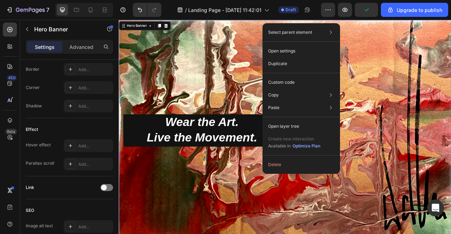
scroll to position [0, 0]
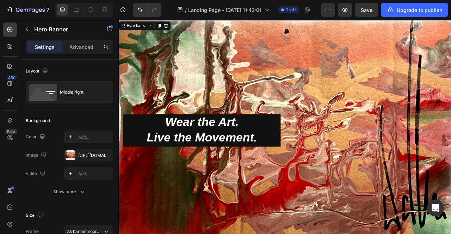
click at [278, 102] on div "Background Image" at bounding box center [330, 160] width 422 height 280
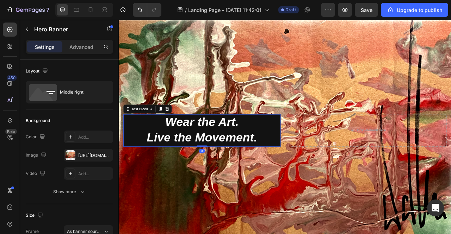
click at [313, 151] on p "Wear the Art." at bounding box center [224, 151] width 199 height 20
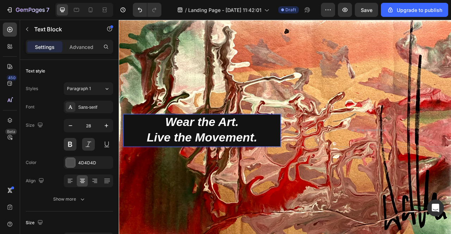
click at [317, 156] on p "Wear the Art." at bounding box center [224, 151] width 199 height 20
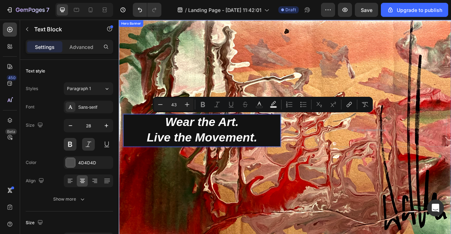
click at [322, 159] on div "Drop element here Wear the Art. Live the Movement. Text Block 0" at bounding box center [330, 161] width 422 height 44
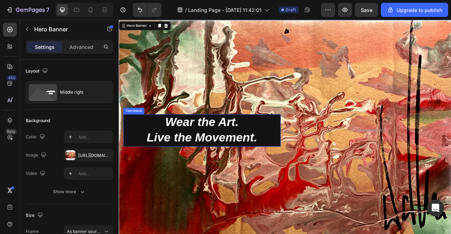
click at [319, 160] on p "Live the Movement." at bounding box center [224, 170] width 199 height 20
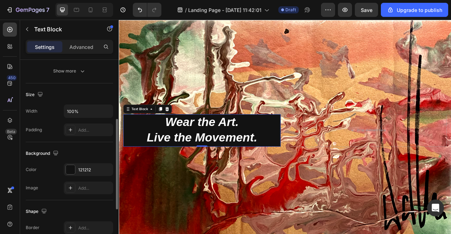
scroll to position [129, 0]
click at [77, 126] on div "Add..." at bounding box center [88, 129] width 49 height 13
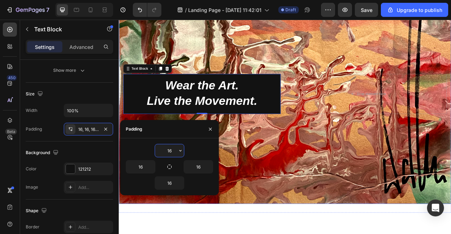
scroll to position [127, 0]
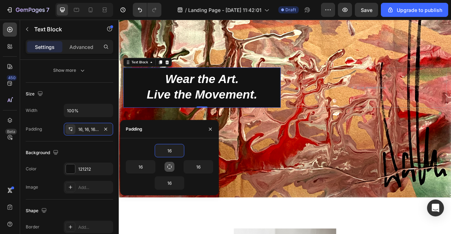
click at [169, 166] on icon "button" at bounding box center [169, 167] width 6 height 6
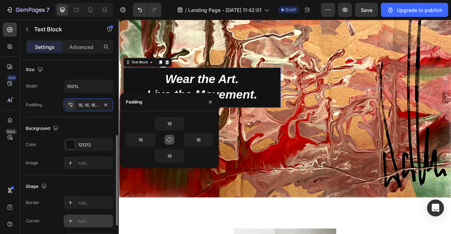
scroll to position [0, 0]
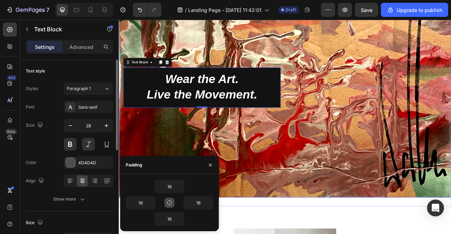
click at [217, 145] on div "Background Image" at bounding box center [330, 106] width 422 height 280
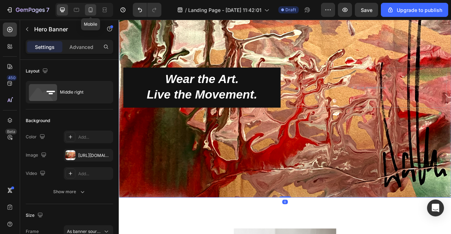
click at [92, 8] on icon at bounding box center [91, 9] width 4 height 5
type input "100%"
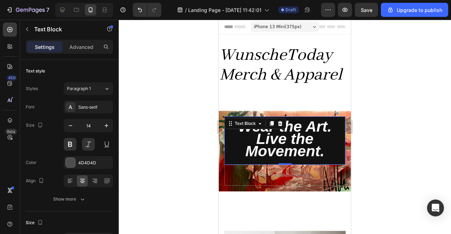
click at [300, 145] on span "Live the Movement." at bounding box center [284, 144] width 79 height 29
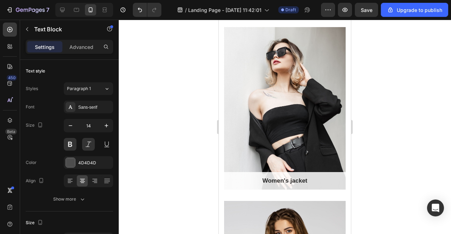
scroll to position [184, 0]
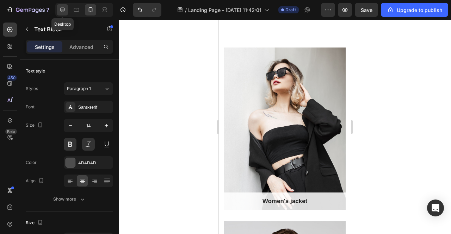
click at [66, 12] on div at bounding box center [62, 9] width 11 height 11
type input "28"
